Goal: Check status: Check status

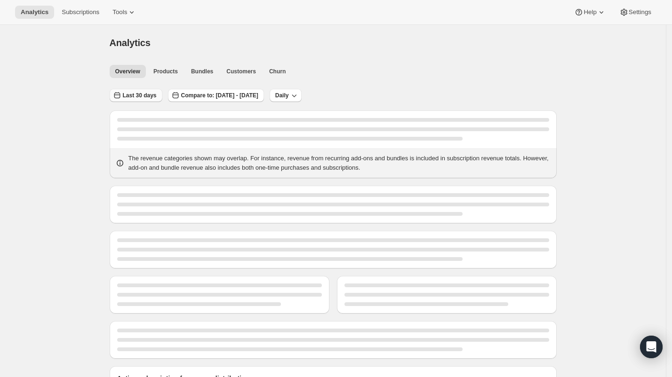
click at [119, 97] on icon "button" at bounding box center [116, 95] width 9 height 9
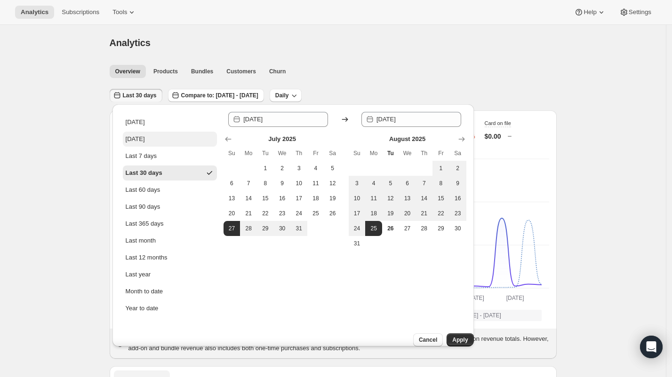
click at [137, 139] on div "[DATE]" at bounding box center [135, 139] width 19 height 9
type input "[DATE]"
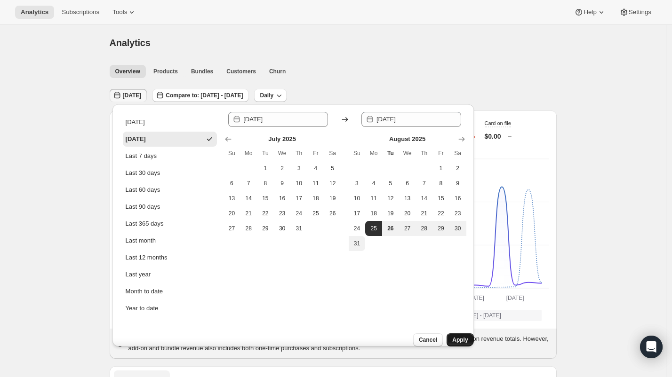
click at [455, 336] on span "Apply" at bounding box center [460, 340] width 16 height 8
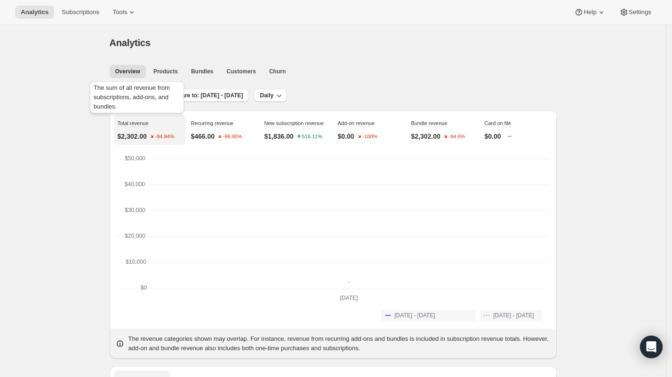
drag, startPoint x: 149, startPoint y: 122, endPoint x: 147, endPoint y: 96, distance: 25.5
click at [147, 96] on div "The sum of all revenue from subscriptions, add-ons, and bundles." at bounding box center [137, 99] width 98 height 40
click at [126, 101] on button "[DATE]" at bounding box center [129, 95] width 38 height 13
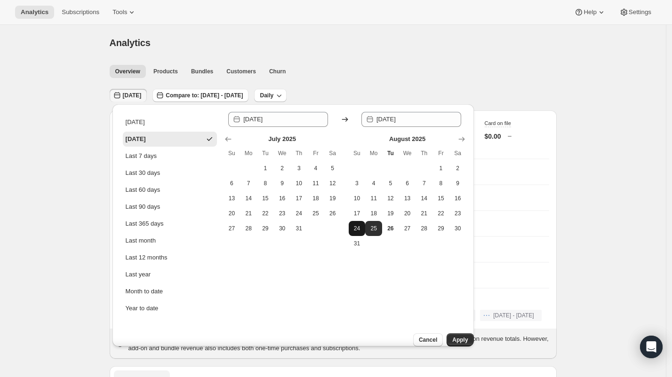
click at [354, 229] on span "24" at bounding box center [356, 229] width 9 height 8
type input "[DATE]"
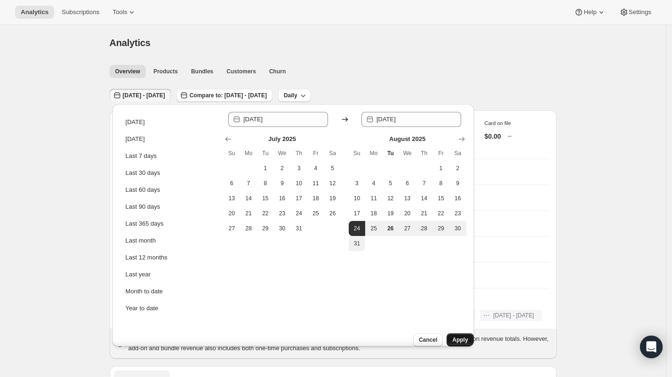
click at [455, 336] on span "Apply" at bounding box center [460, 340] width 16 height 8
